Goal: Task Accomplishment & Management: Complete application form

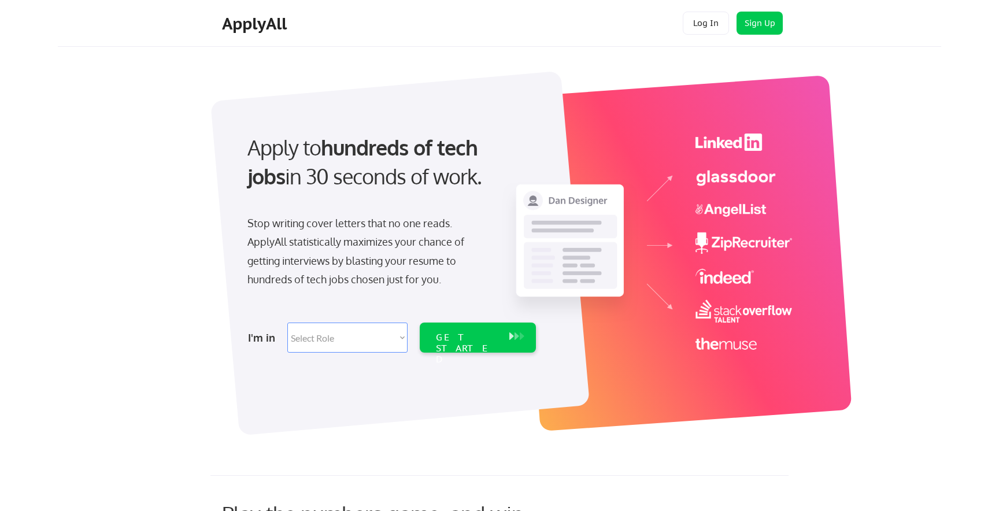
drag, startPoint x: 449, startPoint y: 186, endPoint x: 243, endPoint y: 143, distance: 210.6
click at [243, 143] on div "Apply to hundreds of tech jobs in 30 seconds of work." at bounding box center [389, 172] width 307 height 78
click at [250, 162] on icon at bounding box center [248, 166] width 8 height 8
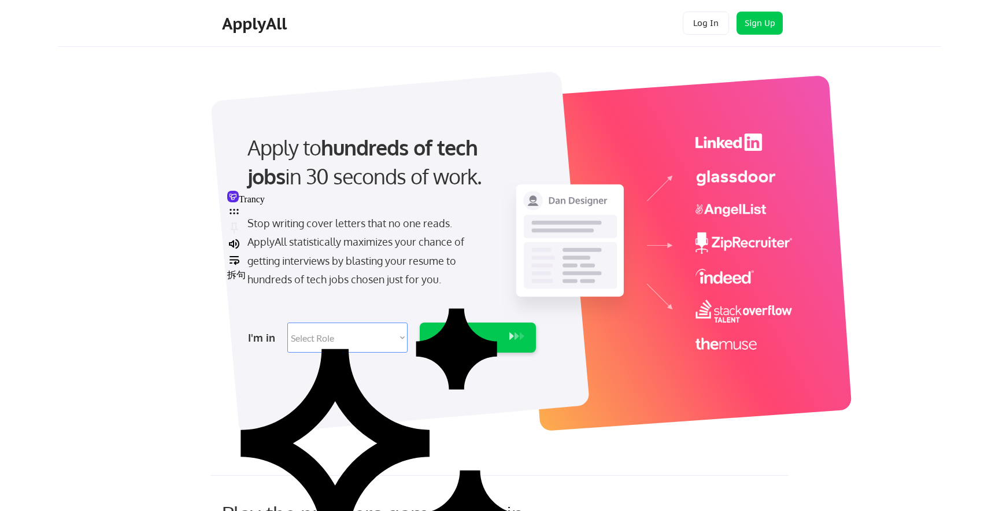
click at [405, 294] on div "Apply to hundreds of tech jobs in 30 seconds of work. Stop writing cover letter…" at bounding box center [390, 239] width 323 height 236
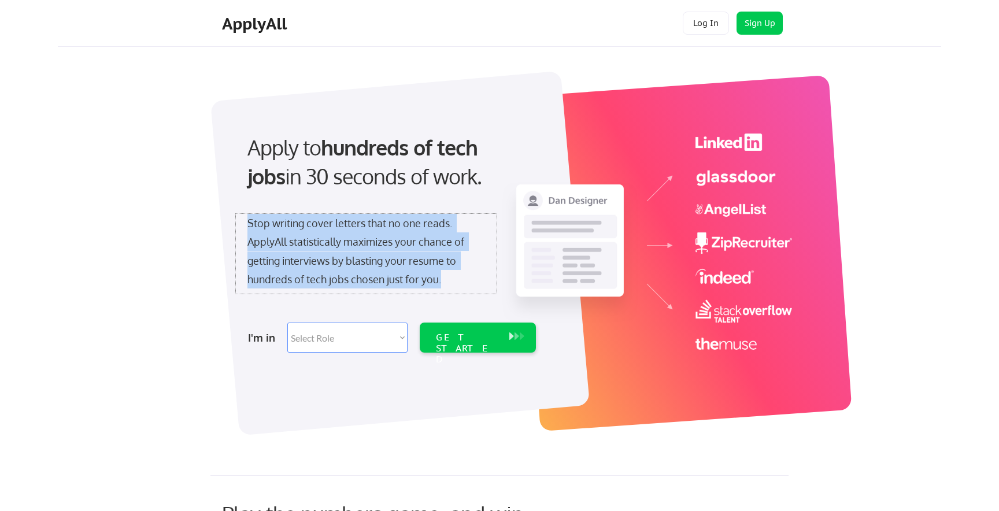
drag, startPoint x: 453, startPoint y: 284, endPoint x: 247, endPoint y: 214, distance: 216.8
click at [247, 214] on div "Stop writing cover letters that no one reads. ApplyAll statistically maximizes …" at bounding box center [366, 251] width 238 height 75
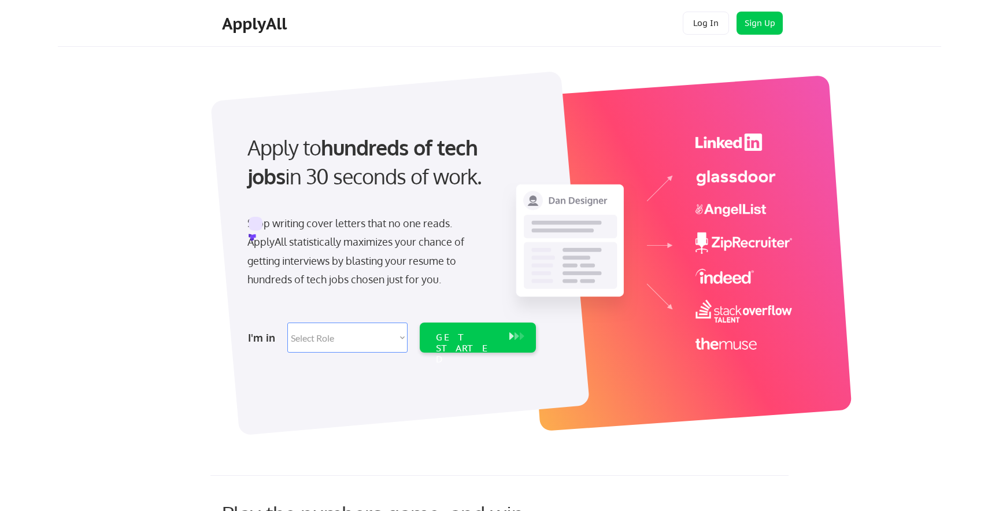
click at [256, 234] on icon at bounding box center [253, 238] width 8 height 8
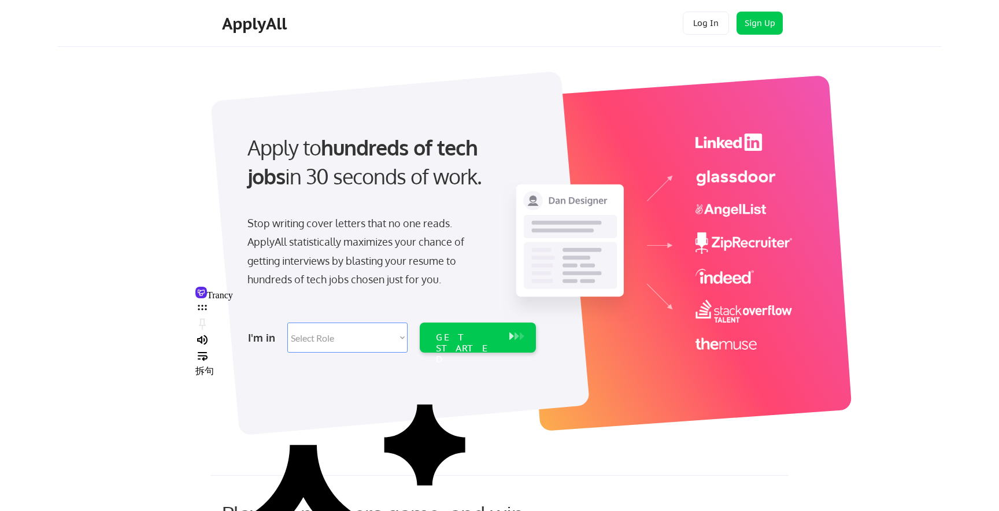
click at [131, 363] on div "Apply to hundreds of tech jobs in 30 seconds of work. Stop writing cover letter…" at bounding box center [513, 246] width 855 height 383
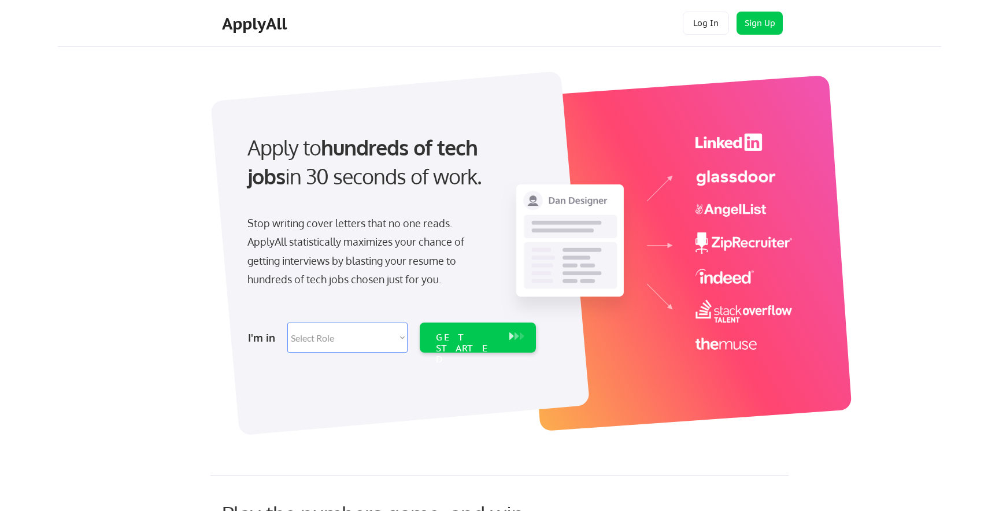
click at [334, 335] on select "Select Role Software Engineering Product Management Customer Success Sales UI/U…" at bounding box center [347, 338] width 120 height 30
select select ""design""
click at [287, 323] on select "Select Role Software Engineering Product Management Customer Success Sales UI/U…" at bounding box center [347, 338] width 120 height 30
select select ""design""
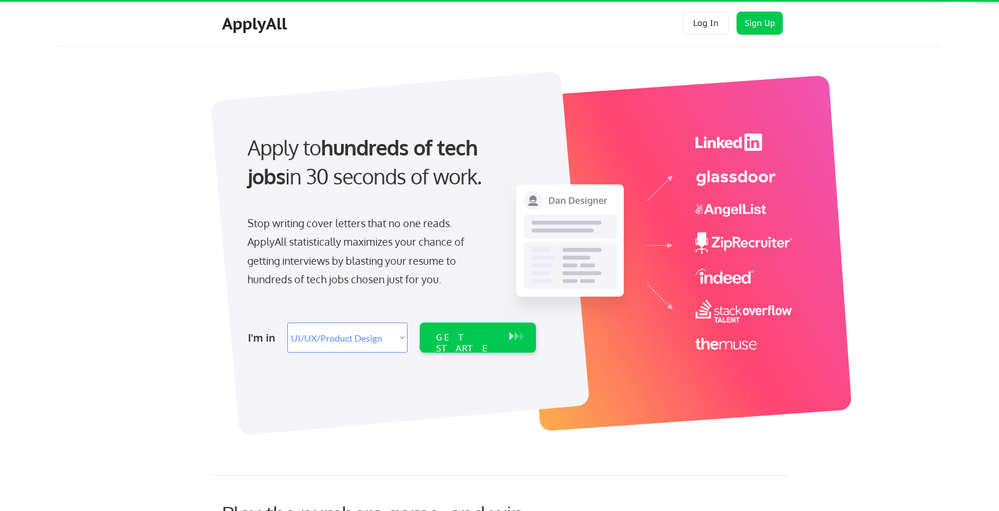
click at [379, 339] on select "Select Role Software Engineering Product Management Customer Success Sales UI/U…" at bounding box center [347, 338] width 120 height 30
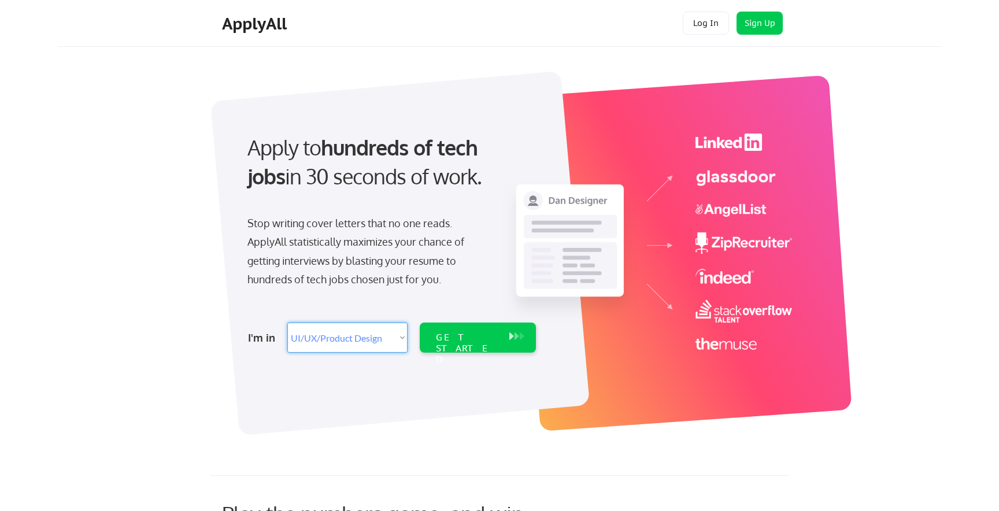
click at [287, 323] on select "Select Role Software Engineering Product Management Customer Success Sales UI/U…" at bounding box center [347, 338] width 120 height 30
click at [460, 345] on div "GET STARTED" at bounding box center [466, 338] width 73 height 30
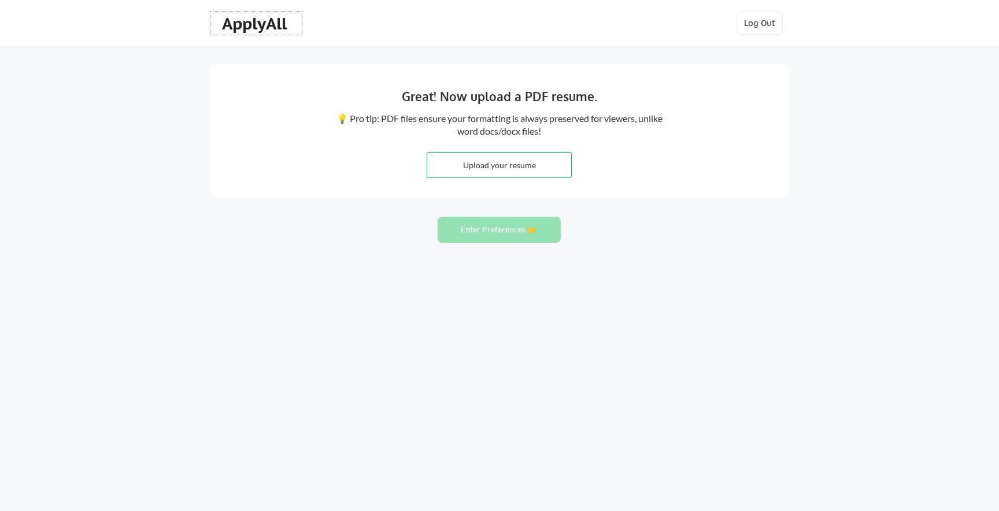
click at [268, 13] on div "ApplyAll" at bounding box center [255, 23] width 91 height 23
click at [510, 230] on button "Enter Preferences 👉" at bounding box center [499, 230] width 123 height 26
drag, startPoint x: 571, startPoint y: 131, endPoint x: 417, endPoint y: 114, distance: 154.6
click at [417, 114] on div "💡 Pro tip: PDF files ensure your formatting is always preserved for viewers, un…" at bounding box center [499, 125] width 329 height 26
click at [879, 90] on div "Great! Now upload a PDF resume. 💡 Pro tip: PDF files ensure your formatting is …" at bounding box center [499, 255] width 999 height 511
